Goal: Find specific page/section: Find specific page/section

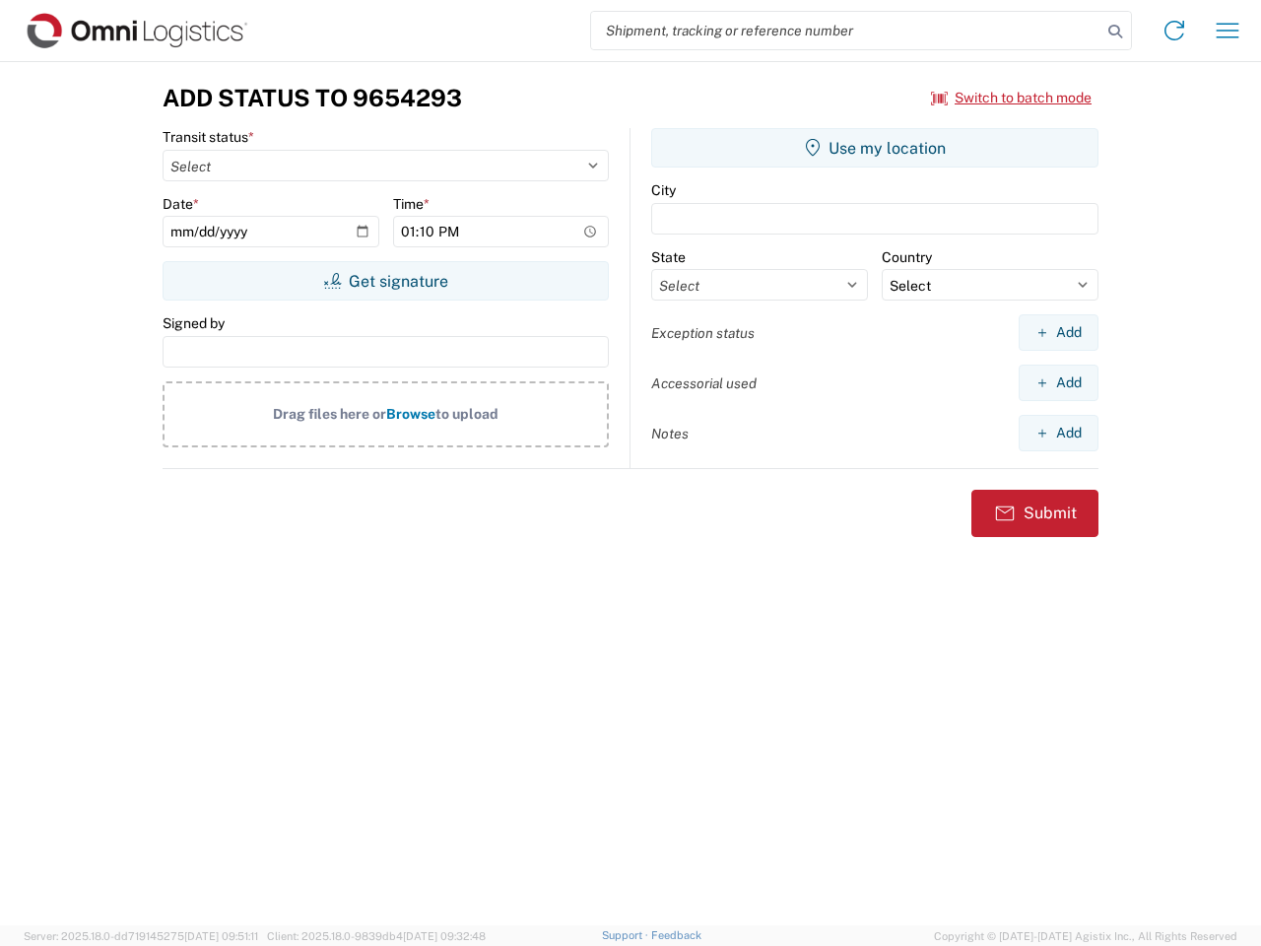
click at [846, 31] on input "search" at bounding box center [846, 30] width 510 height 37
click at [1115, 32] on icon at bounding box center [1116, 32] width 28 height 28
click at [1174, 31] on icon at bounding box center [1175, 31] width 32 height 32
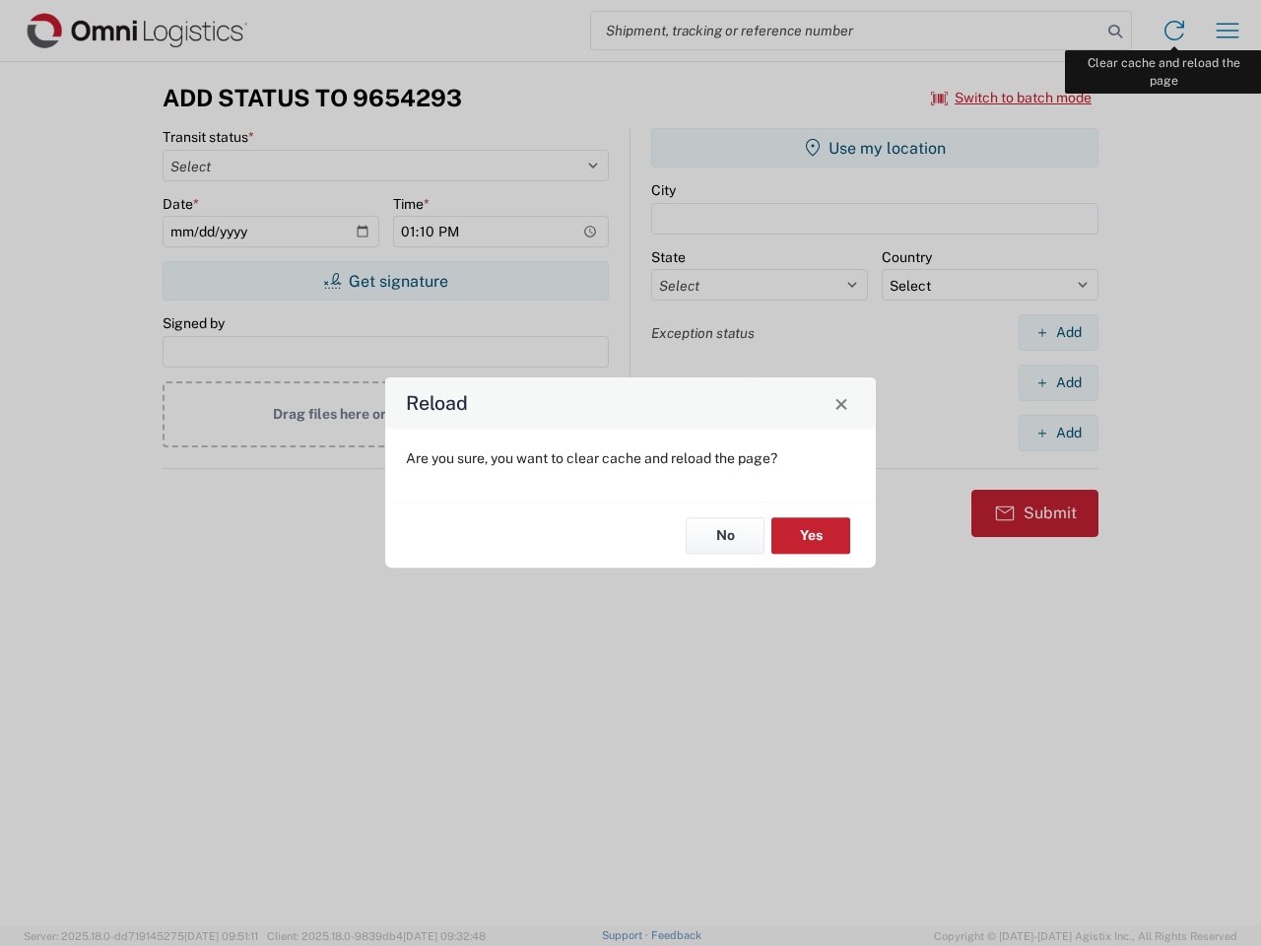
click at [1228, 31] on div "Reload Are you sure, you want to clear cache and reload the page? No Yes" at bounding box center [630, 473] width 1261 height 946
click at [1012, 98] on div "Reload Are you sure, you want to clear cache and reload the page? No Yes" at bounding box center [630, 473] width 1261 height 946
click at [385, 281] on div "Reload Are you sure, you want to clear cache and reload the page? No Yes" at bounding box center [630, 473] width 1261 height 946
click at [875, 148] on div "Reload Are you sure, you want to clear cache and reload the page? No Yes" at bounding box center [630, 473] width 1261 height 946
click at [1058, 332] on div "Reload Are you sure, you want to clear cache and reload the page? No Yes" at bounding box center [630, 473] width 1261 height 946
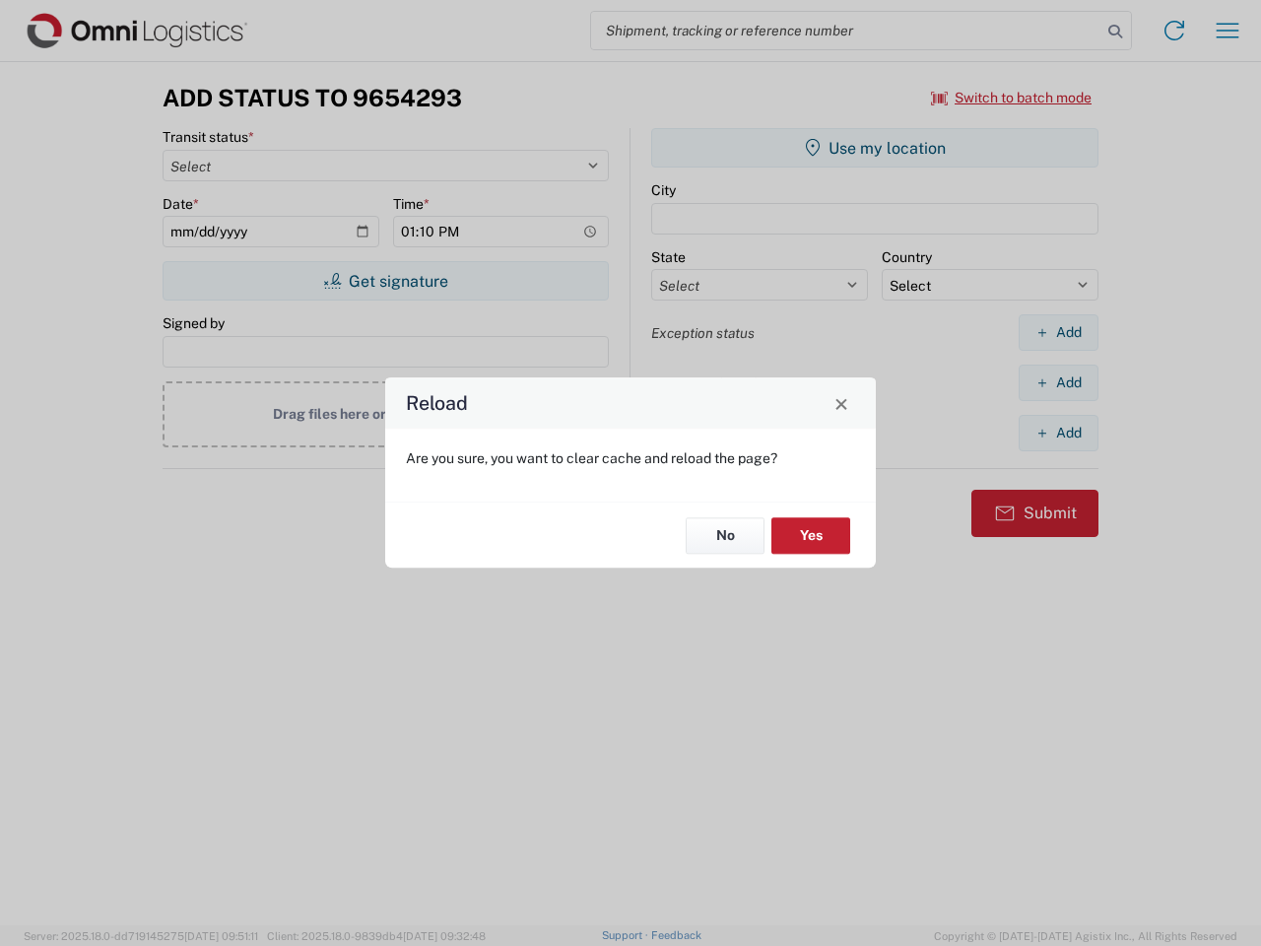
click at [1058, 382] on div "Reload Are you sure, you want to clear cache and reload the page? No Yes" at bounding box center [630, 473] width 1261 height 946
click at [1058, 433] on div "Reload Are you sure, you want to clear cache and reload the page? No Yes" at bounding box center [630, 473] width 1261 height 946
